Goal: Information Seeking & Learning: Learn about a topic

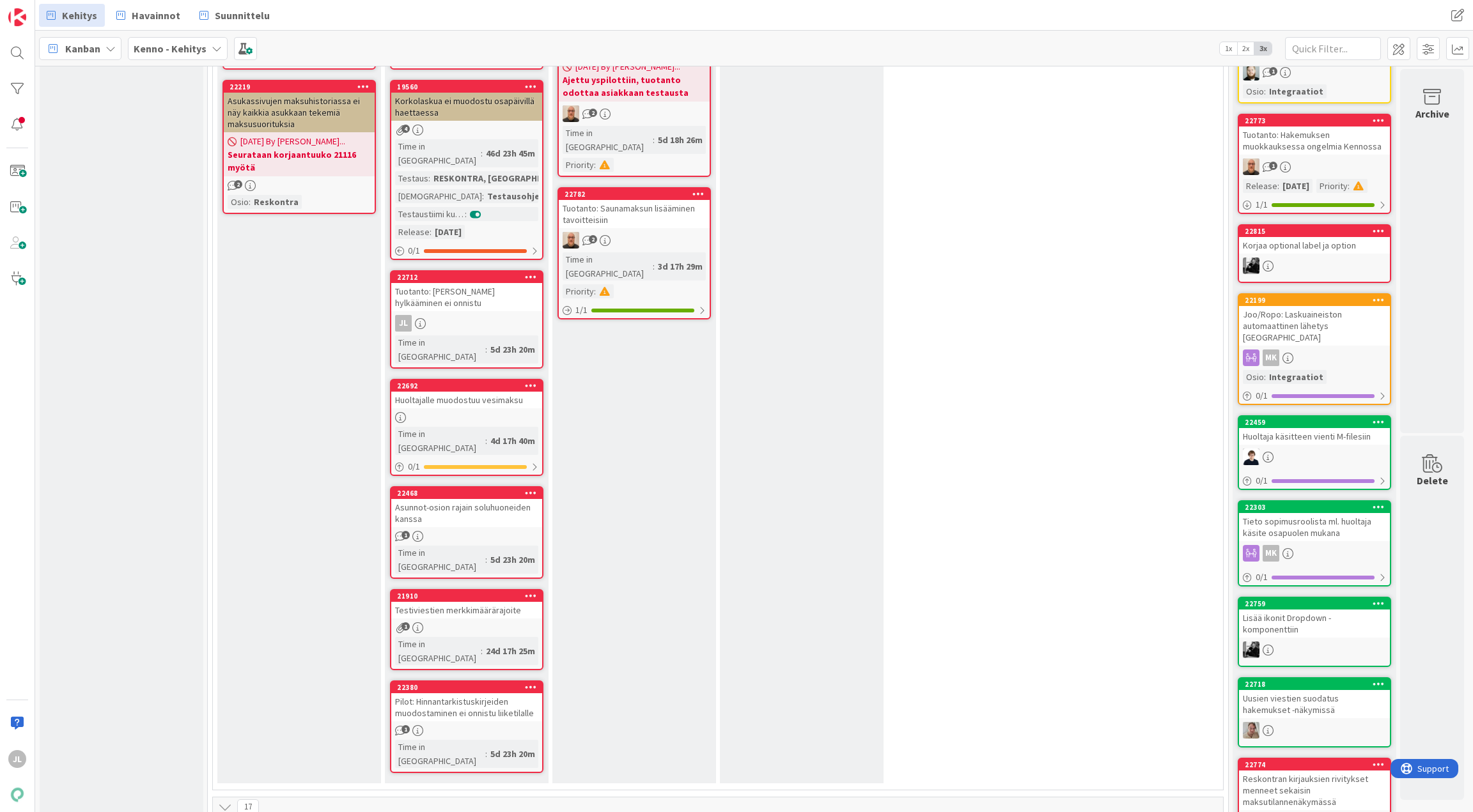
scroll to position [1227, 4]
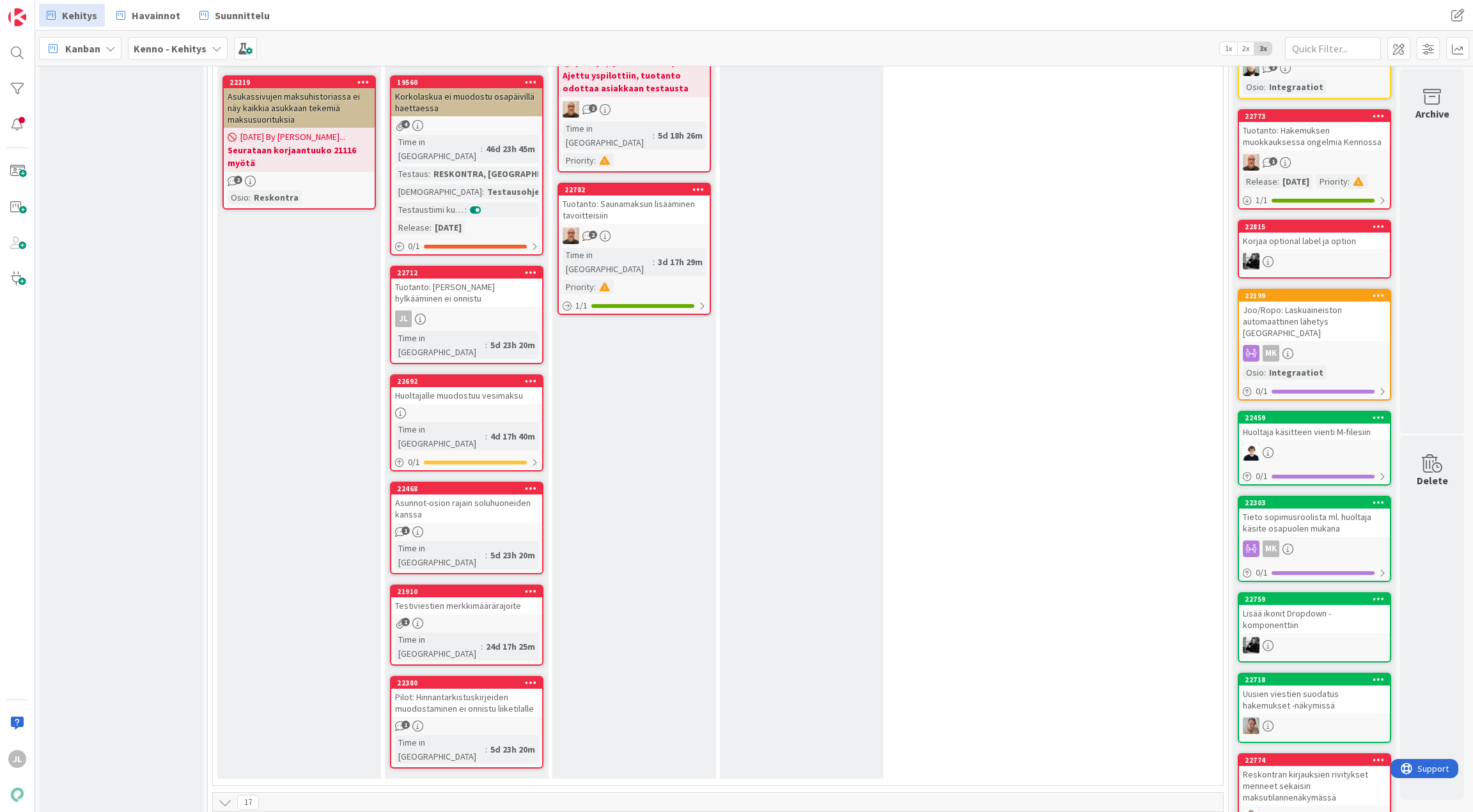
click at [488, 279] on div "Tuotanto: Asotarjouksen hylkääminen ei onnistu" at bounding box center [466, 293] width 151 height 28
select select "sql"
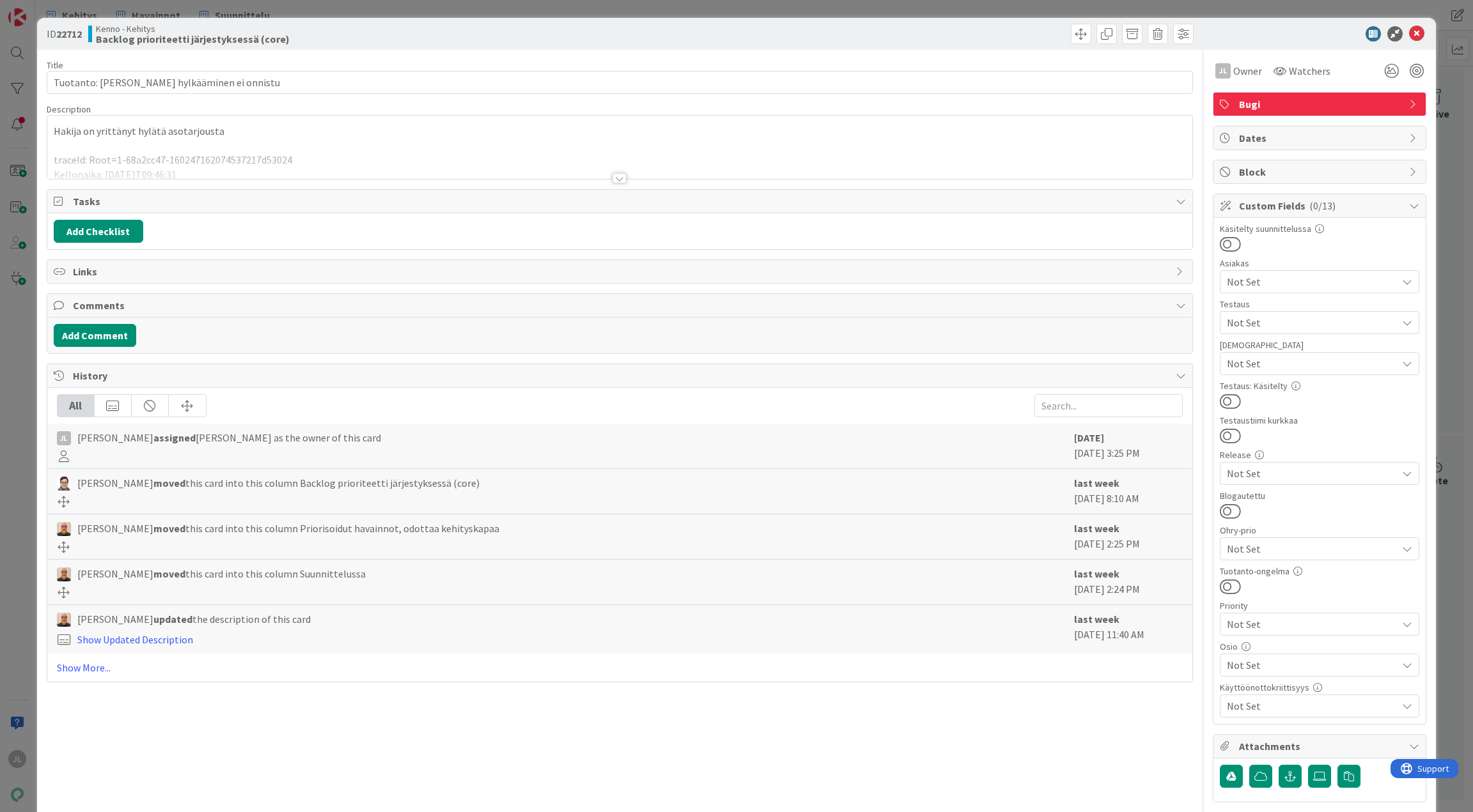
click at [488, 159] on div at bounding box center [620, 163] width 1146 height 33
